Goal: Task Accomplishment & Management: Use online tool/utility

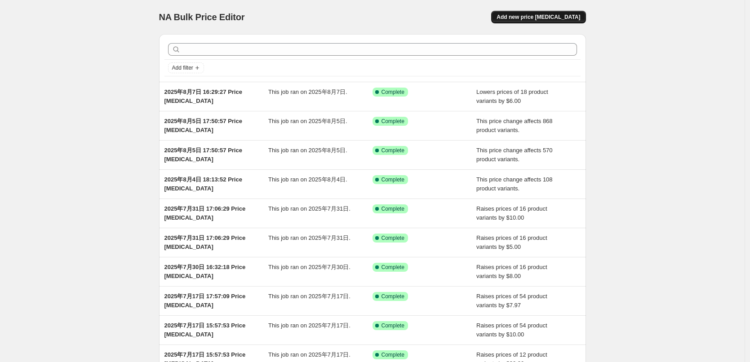
click at [526, 22] on button "Add new price [MEDICAL_DATA]" at bounding box center [538, 17] width 94 height 13
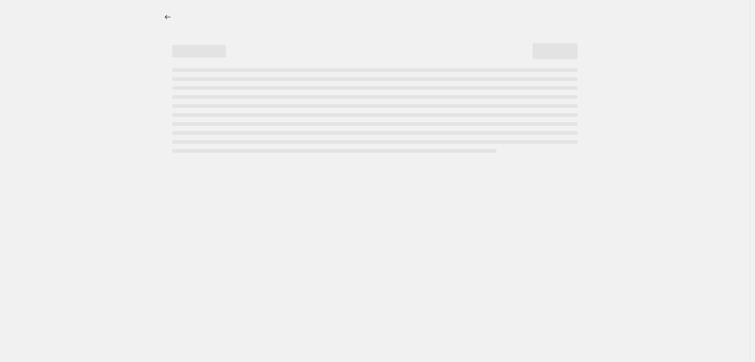
select select "percentage"
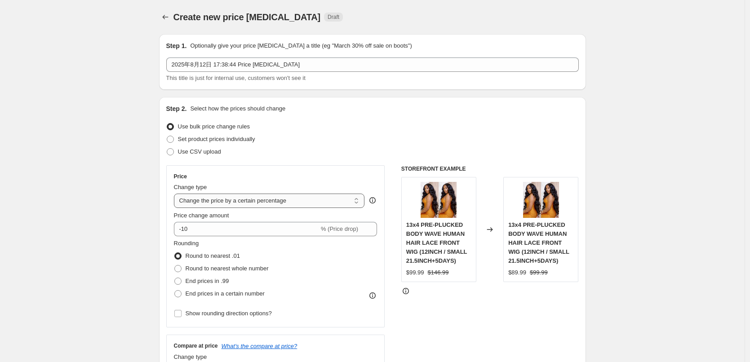
click at [276, 201] on select "Change the price to a certain amount Change the price by a certain amount Chang…" at bounding box center [269, 201] width 191 height 14
click at [279, 177] on div "Price" at bounding box center [276, 176] width 204 height 7
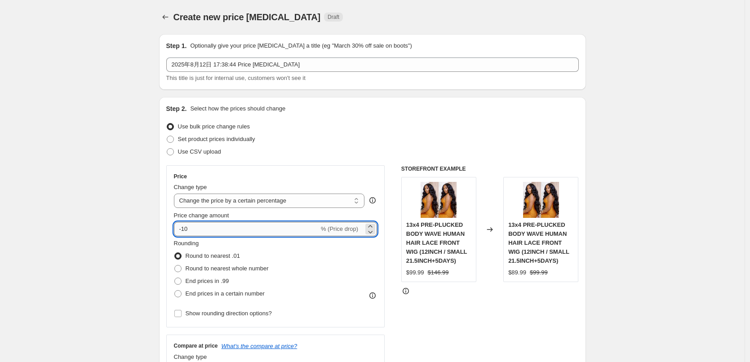
click at [178, 226] on input "-10" at bounding box center [246, 229] width 145 height 14
type input "10"
click at [189, 281] on span "End prices in .99" at bounding box center [208, 281] width 44 height 7
click at [175, 278] on input "End prices in .99" at bounding box center [174, 278] width 0 height 0
radio input "true"
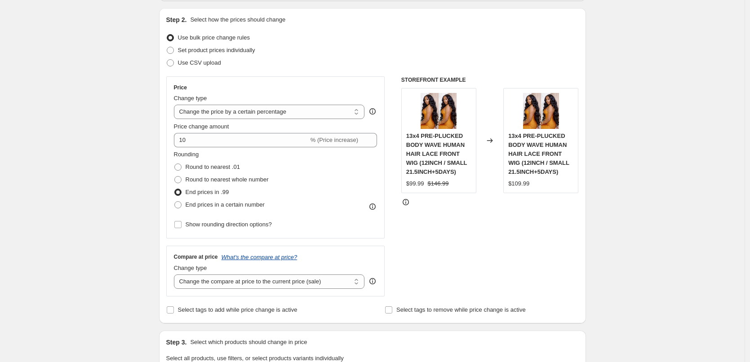
scroll to position [90, 0]
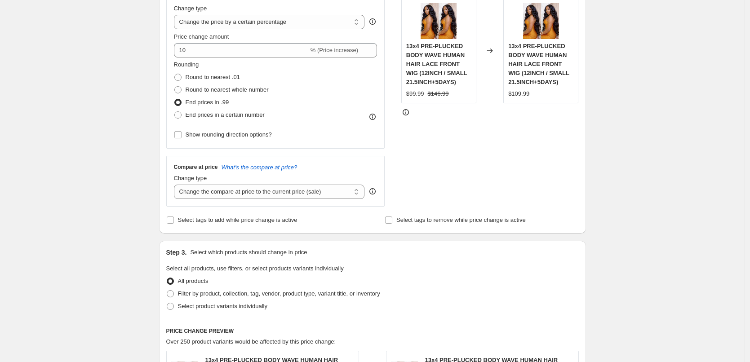
scroll to position [180, 0]
drag, startPoint x: 175, startPoint y: 293, endPoint x: 211, endPoint y: 287, distance: 36.9
click at [174, 293] on span at bounding box center [170, 292] width 7 height 7
click at [167, 290] on input "Filter by product, collection, tag, vendor, product type, variant title, or inv…" at bounding box center [167, 289] width 0 height 0
radio input "true"
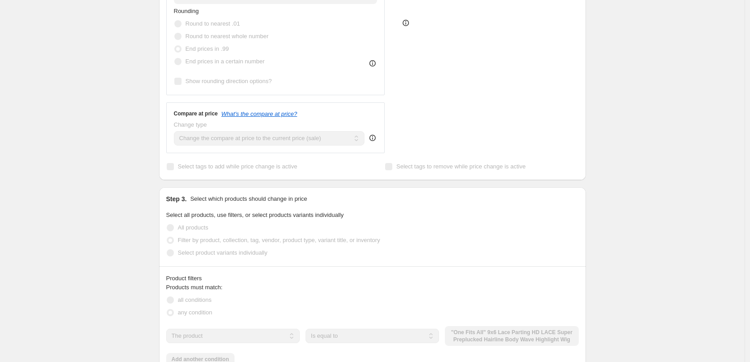
scroll to position [360, 0]
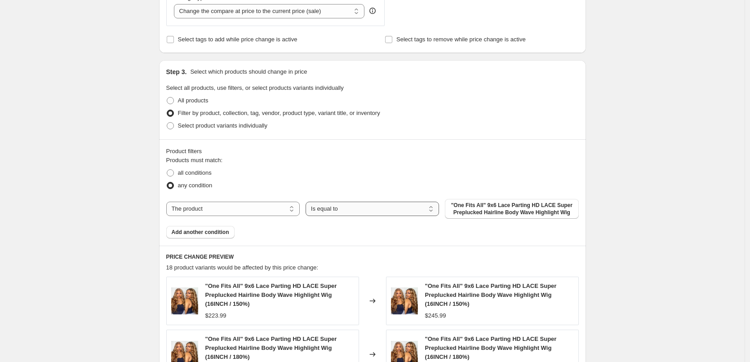
click at [363, 206] on select "Is equal to Is not equal to" at bounding box center [372, 209] width 133 height 14
click at [474, 208] on span ""One Fits All" 9x6 Lace Parting HD LACE Super Preplucked Hairline Body Wave Hig…" at bounding box center [511, 209] width 123 height 14
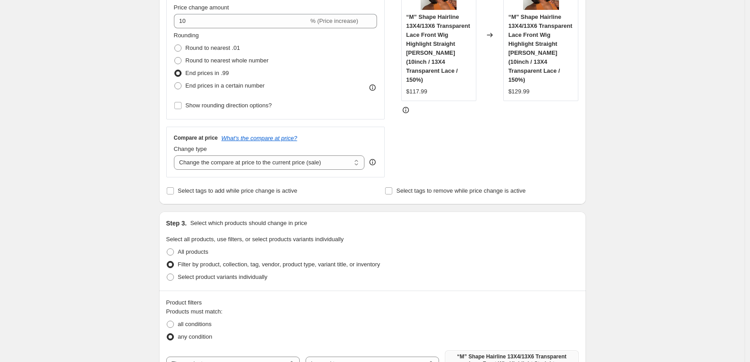
scroll to position [0, 0]
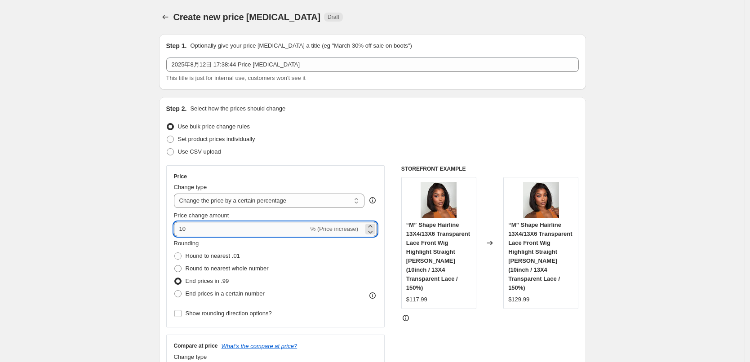
click at [204, 229] on input "10" at bounding box center [241, 229] width 135 height 14
click at [253, 200] on select "Change the price to a certain amount Change the price by a certain amount Chang…" at bounding box center [269, 201] width 191 height 14
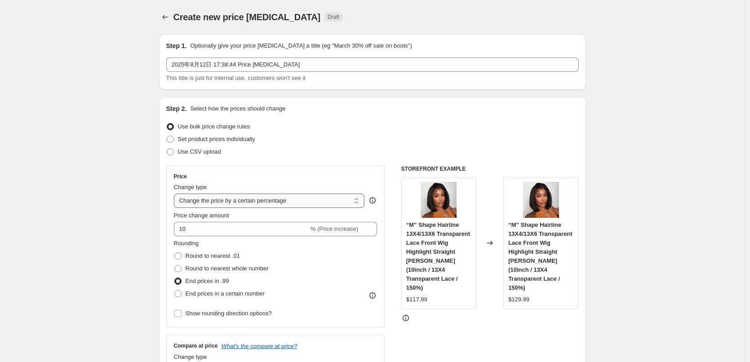
select select "by"
click at [176, 194] on select "Change the price to a certain amount Change the price by a certain amount Chang…" at bounding box center [269, 201] width 191 height 14
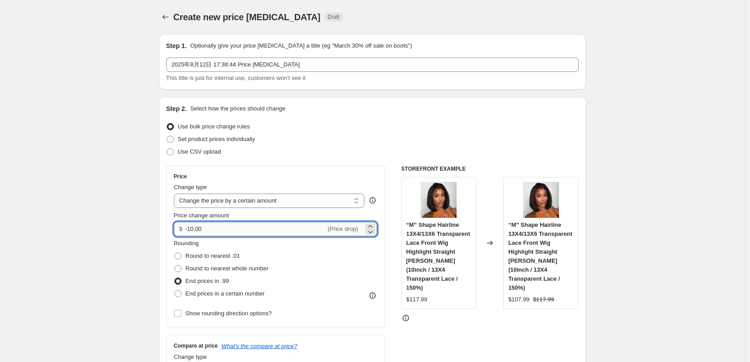
click at [242, 233] on input "-10.00" at bounding box center [255, 229] width 141 height 14
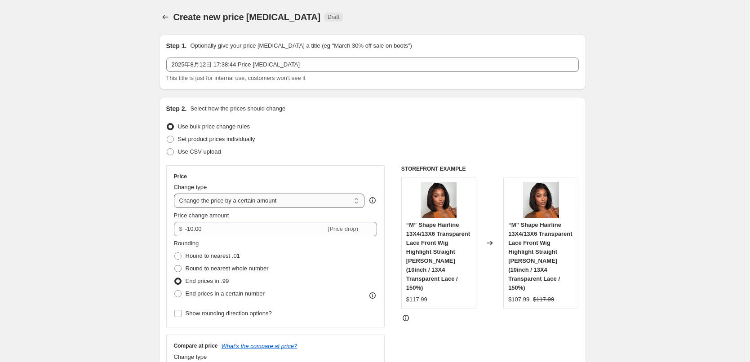
click at [230, 204] on select "Change the price to a certain amount Change the price by a certain amount Chang…" at bounding box center [269, 201] width 191 height 14
click at [176, 194] on select "Change the price to a certain amount Change the price by a certain amount Chang…" at bounding box center [269, 201] width 191 height 14
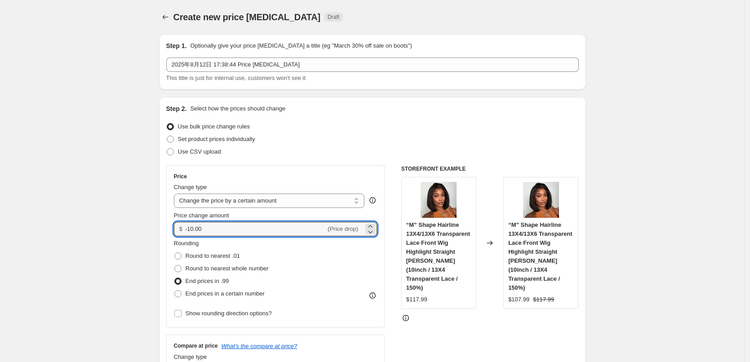
drag, startPoint x: 207, startPoint y: 230, endPoint x: 182, endPoint y: 230, distance: 24.7
click at [182, 230] on div "$ -10.00 (Price drop)" at bounding box center [276, 229] width 204 height 14
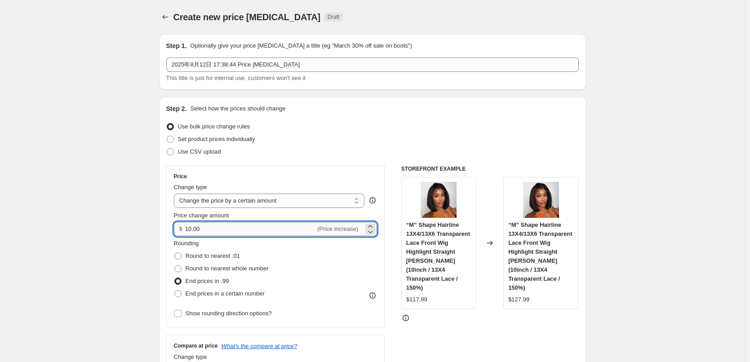
drag, startPoint x: 190, startPoint y: 231, endPoint x: 200, endPoint y: 236, distance: 11.5
click at [190, 231] on input "10.00" at bounding box center [250, 229] width 130 height 14
type input "15.00"
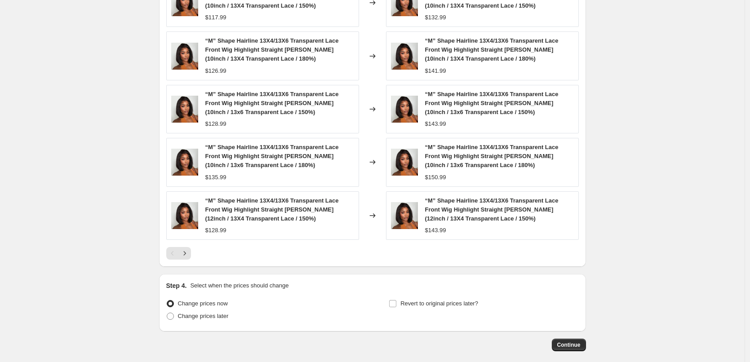
scroll to position [702, 0]
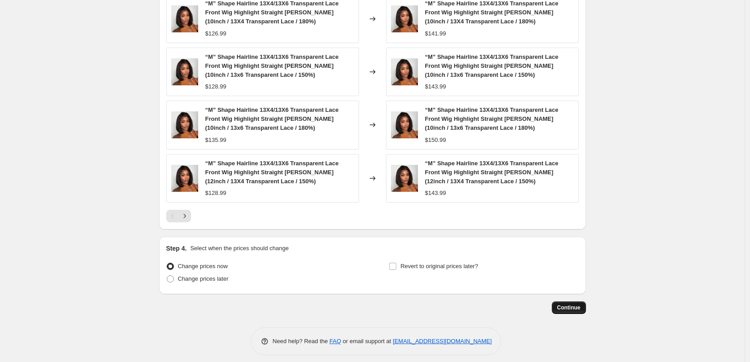
click at [573, 304] on span "Continue" at bounding box center [568, 307] width 23 height 7
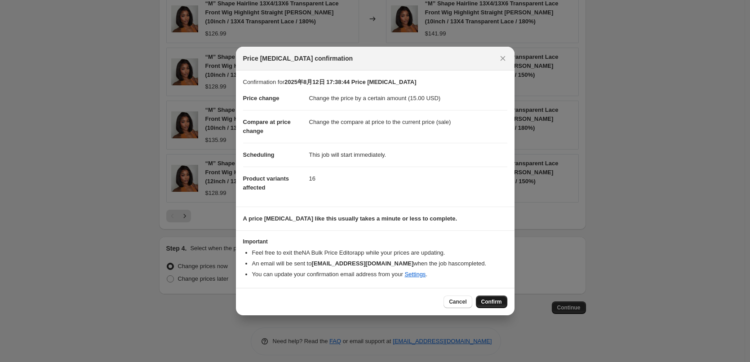
click at [491, 297] on button "Confirm" at bounding box center [491, 302] width 31 height 13
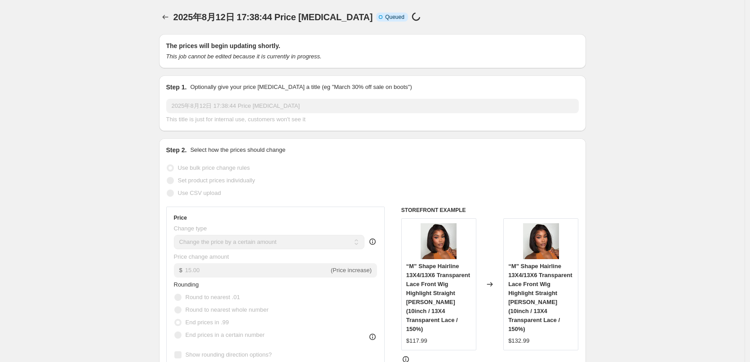
scroll to position [702, 0]
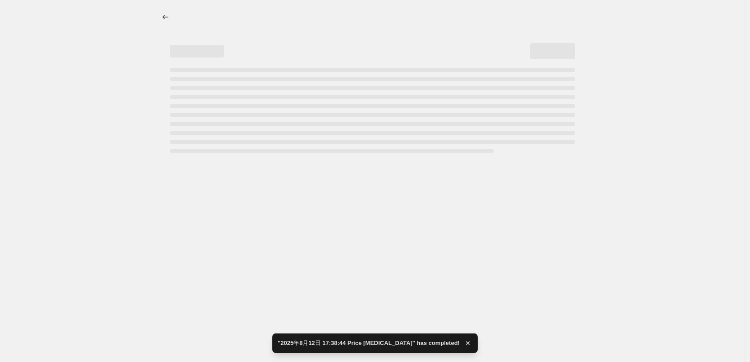
select select "by"
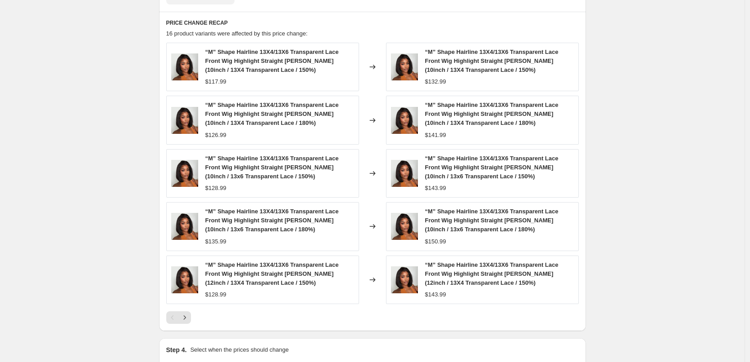
scroll to position [0, 0]
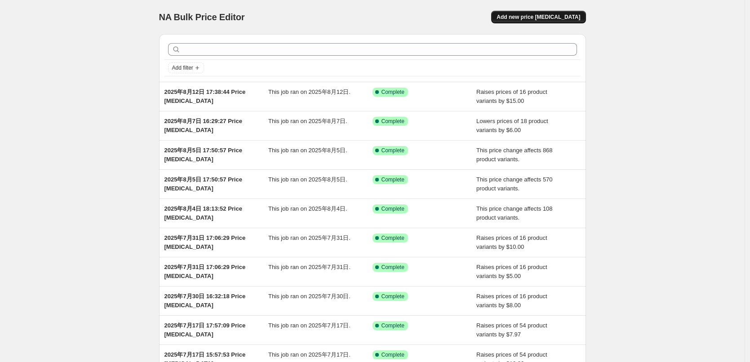
click at [553, 16] on span "Add new price [MEDICAL_DATA]" at bounding box center [539, 16] width 84 height 7
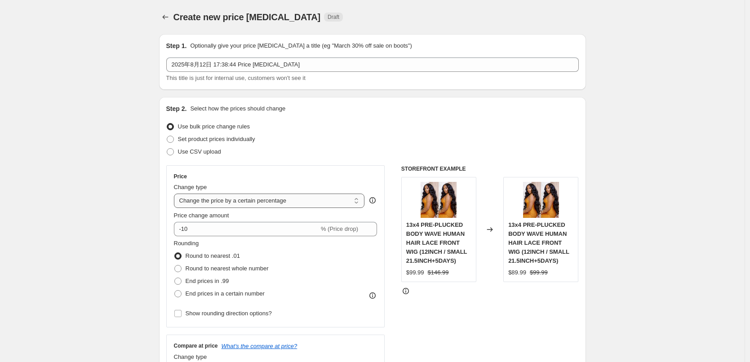
click at [218, 201] on select "Change the price to a certain amount Change the price by a certain amount Chang…" at bounding box center [269, 201] width 191 height 14
select select "by"
click at [176, 194] on select "Change the price to a certain amount Change the price by a certain amount Chang…" at bounding box center [269, 201] width 191 height 14
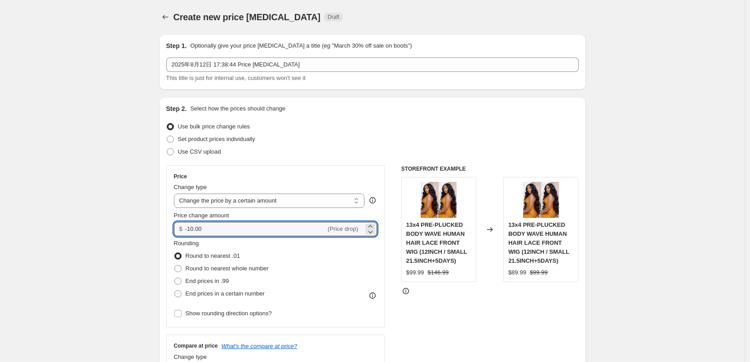
drag, startPoint x: 214, startPoint y: 232, endPoint x: 179, endPoint y: 233, distance: 35.1
click at [179, 233] on div "$ -10.00 (Price drop)" at bounding box center [276, 229] width 204 height 14
type input "8.00"
click at [204, 281] on span "End prices in .99" at bounding box center [208, 281] width 44 height 7
click at [175, 278] on input "End prices in .99" at bounding box center [174, 278] width 0 height 0
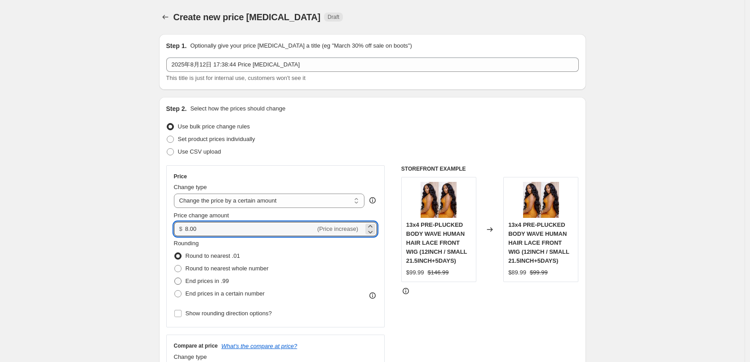
radio input "true"
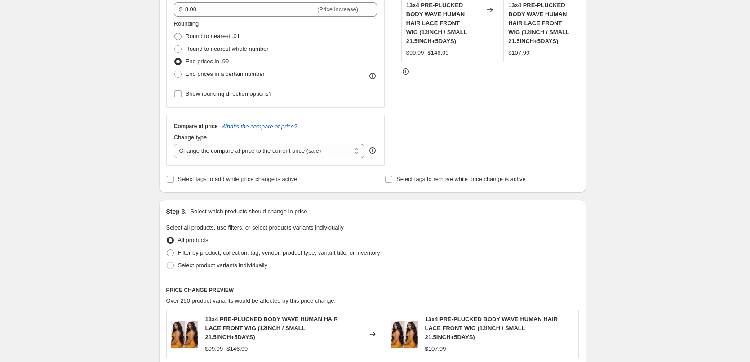
scroll to position [270, 0]
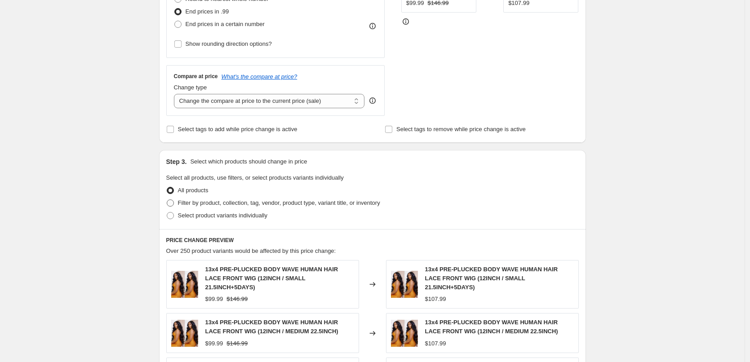
click at [245, 203] on span "Filter by product, collection, tag, vendor, product type, variant title, or inv…" at bounding box center [279, 203] width 202 height 7
click at [167, 200] on input "Filter by product, collection, tag, vendor, product type, variant title, or inv…" at bounding box center [167, 200] width 0 height 0
radio input "true"
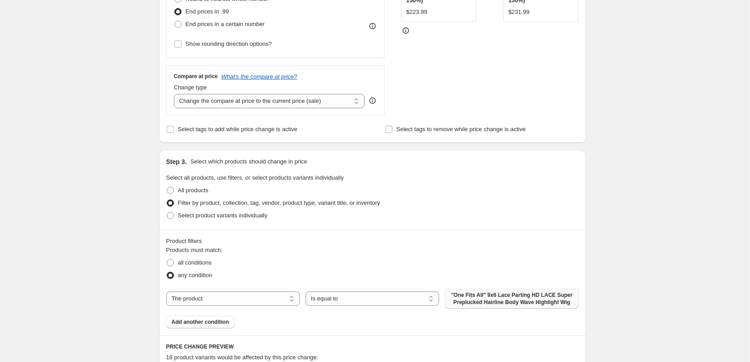
click at [486, 298] on span ""One Fits All" 9x6 Lace Parting HD LACE Super Preplucked Hairline Body Wave Hig…" at bounding box center [511, 299] width 123 height 14
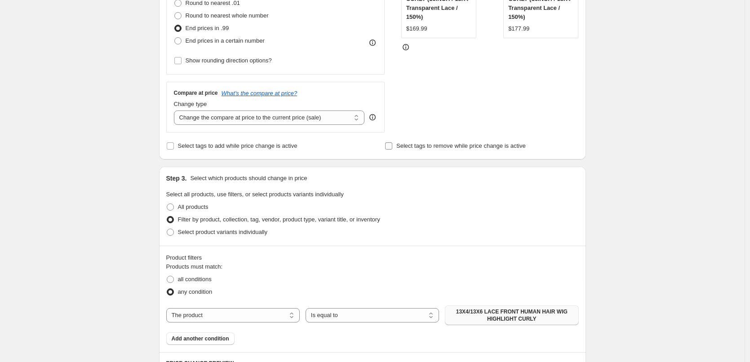
scroll to position [0, 0]
